Goal: Transaction & Acquisition: Purchase product/service

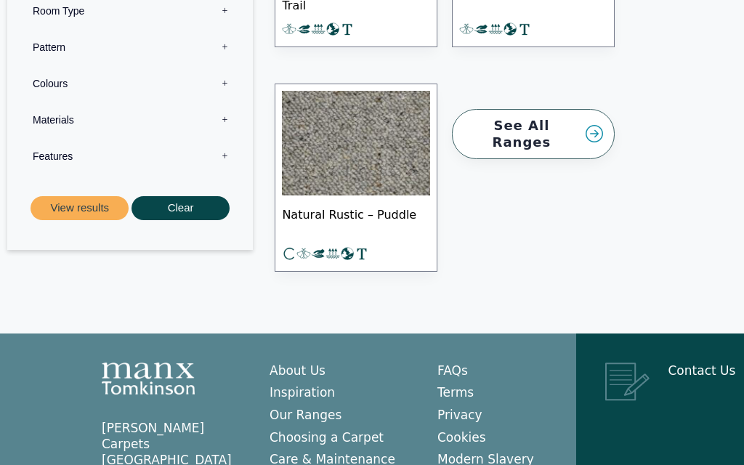
scroll to position [1475, 0]
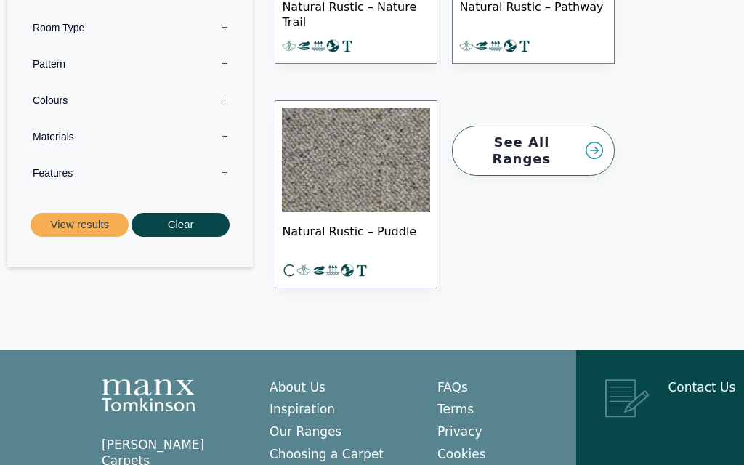
click at [535, 139] on link "See All Ranges" at bounding box center [533, 151] width 163 height 50
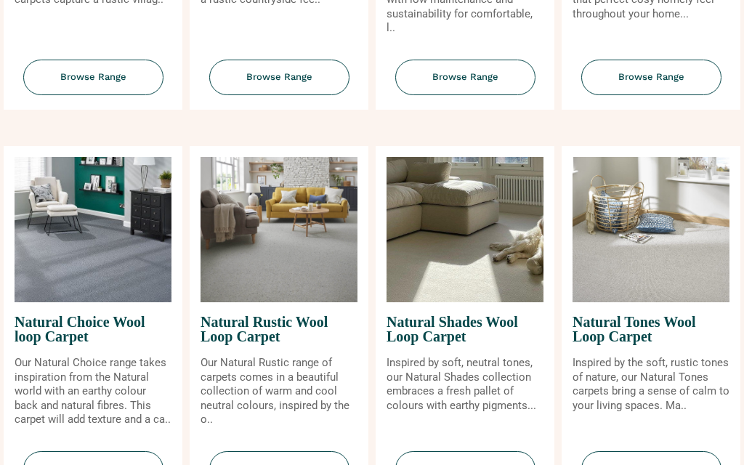
scroll to position [862, 0]
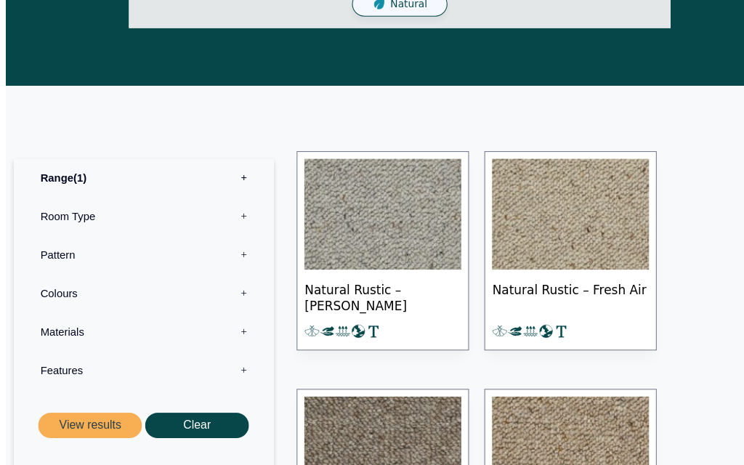
scroll to position [510, 0]
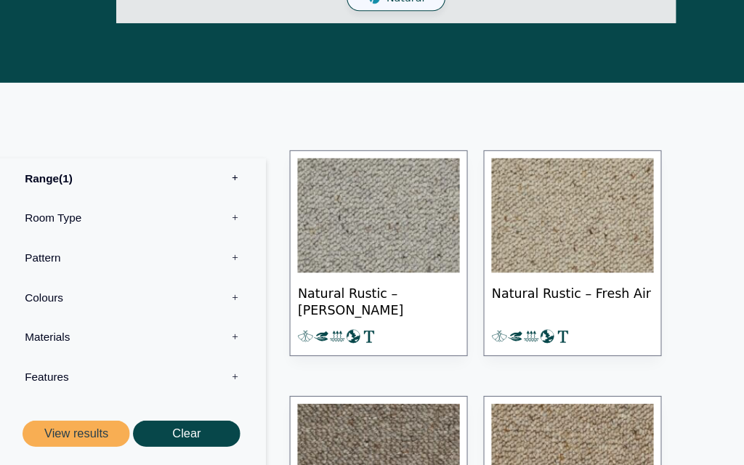
click at [537, 280] on span "Natural Rustic – Fresh Air" at bounding box center [533, 305] width 148 height 51
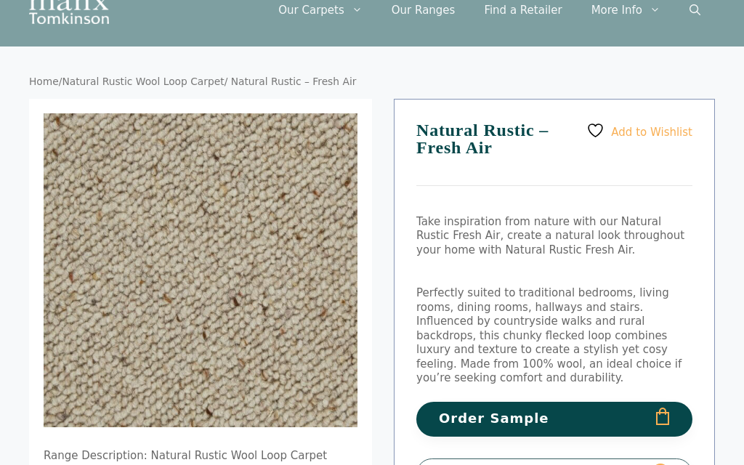
scroll to position [71, 0]
